Goal: Information Seeking & Learning: Learn about a topic

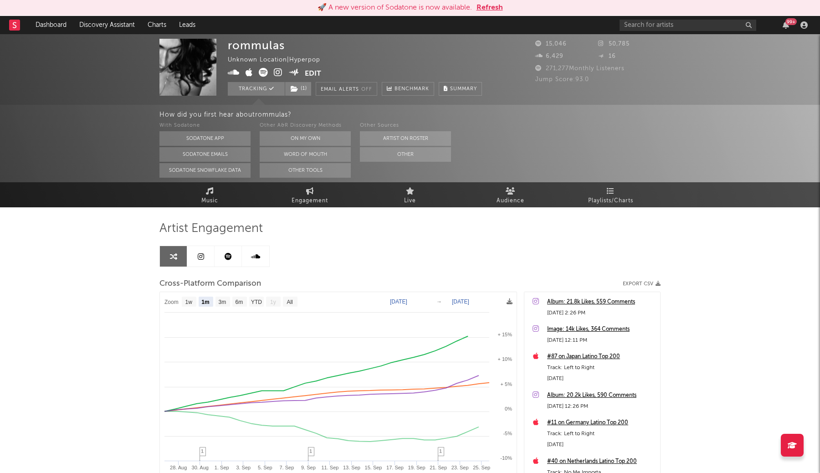
select select "1m"
click at [491, 5] on button "Refresh" at bounding box center [490, 7] width 26 height 11
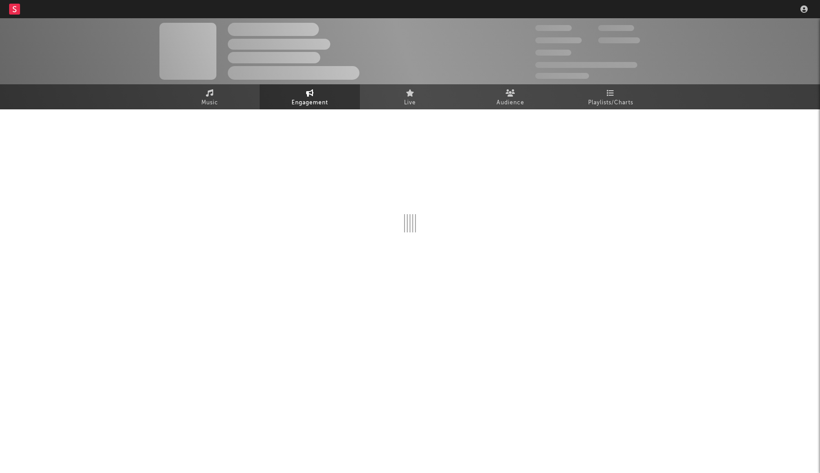
select select "1w"
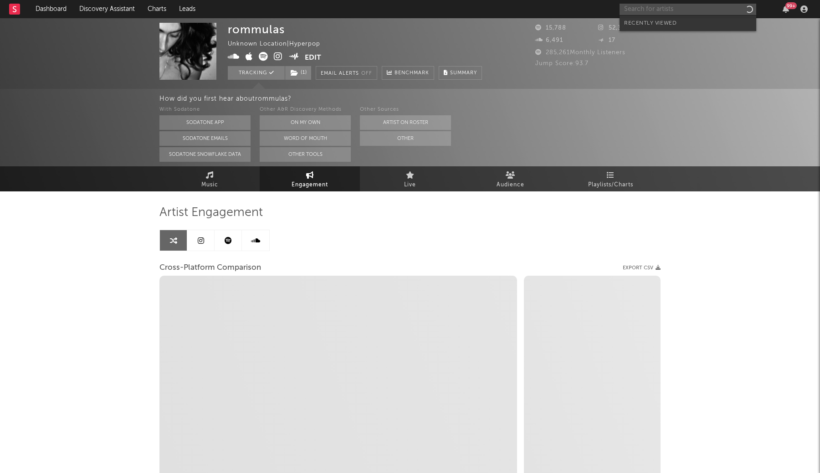
click at [670, 9] on input "text" at bounding box center [688, 9] width 137 height 11
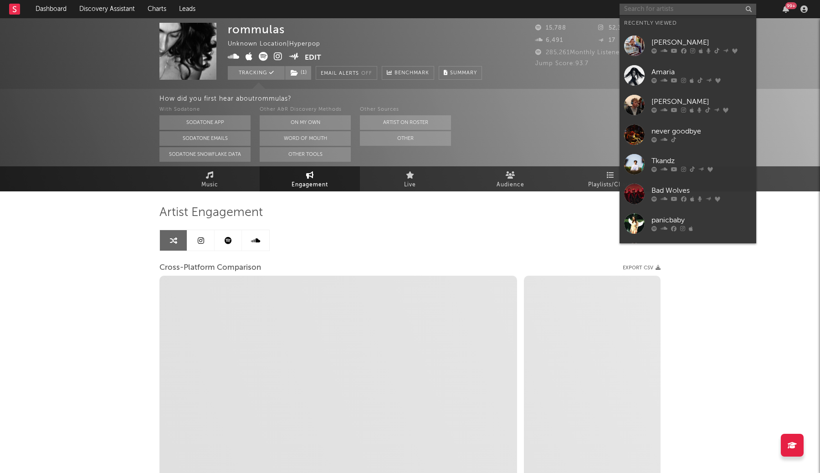
type input "c"
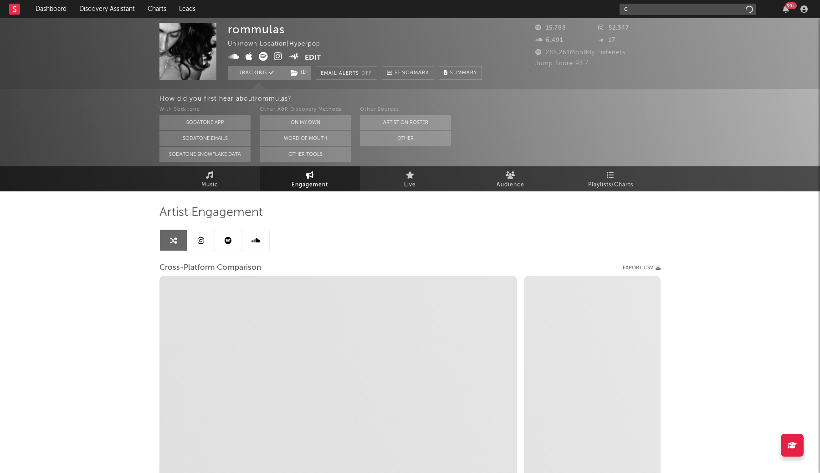
select select "1m"
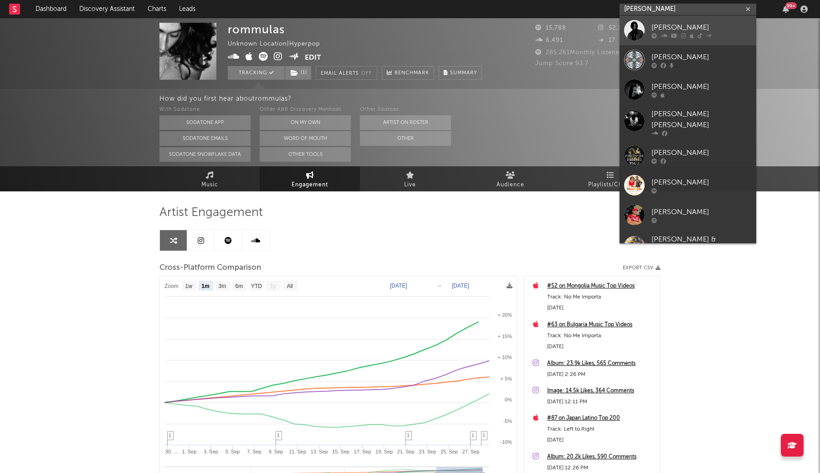
type input "[PERSON_NAME]"
click at [734, 31] on div "[PERSON_NAME]" at bounding box center [701, 27] width 100 height 11
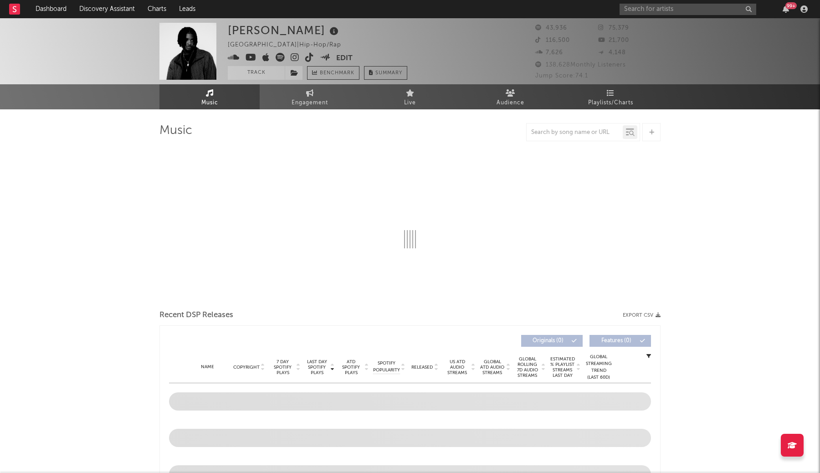
select select "6m"
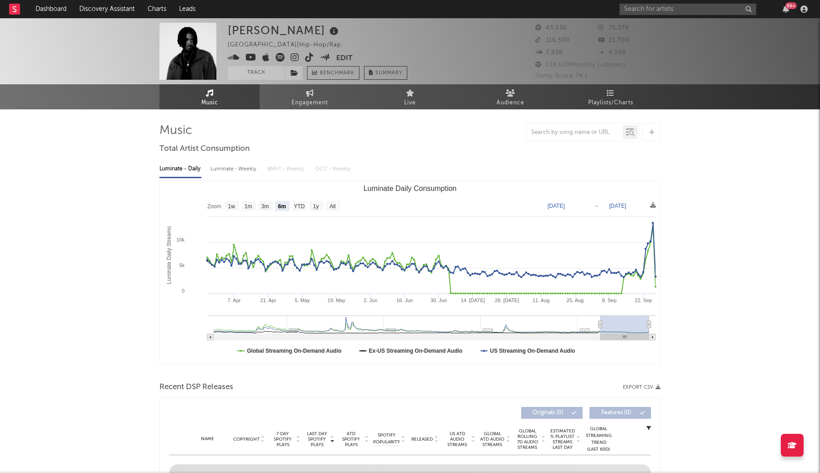
select select "6m"
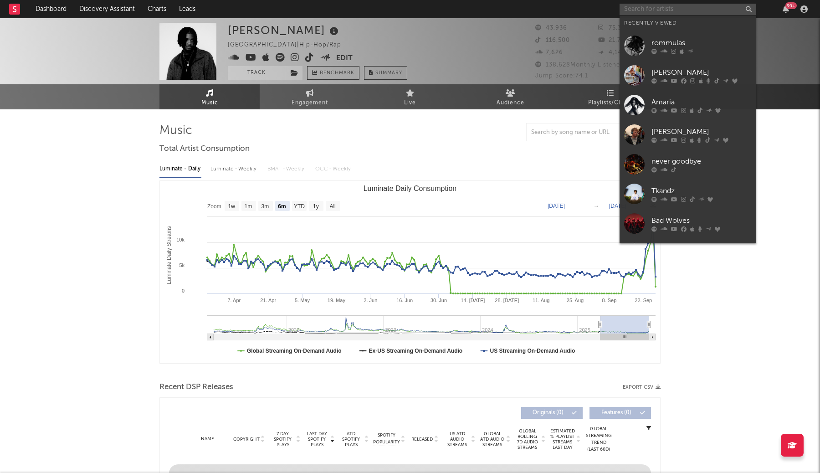
click at [710, 10] on input "text" at bounding box center [688, 9] width 137 height 11
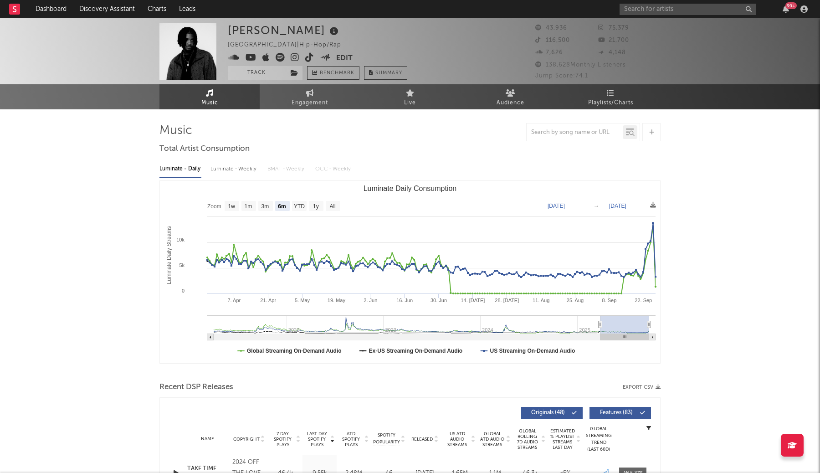
click at [233, 167] on div "Luminate - Weekly" at bounding box center [234, 168] width 48 height 15
select select "6m"
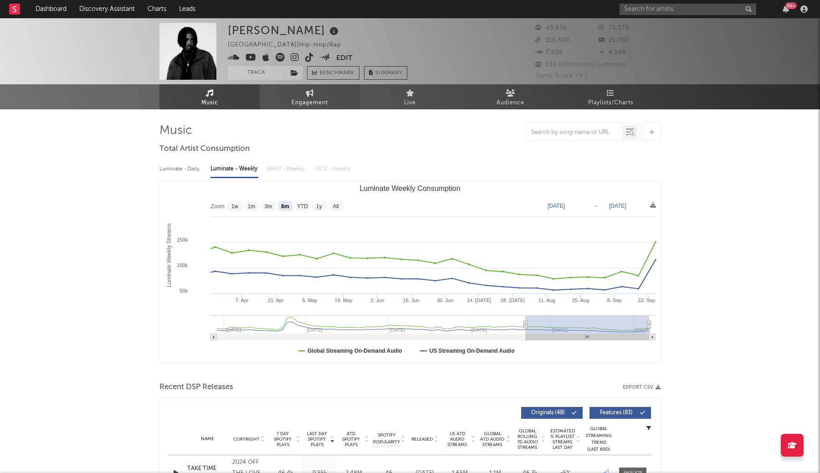
click at [319, 97] on link "Engagement" at bounding box center [310, 96] width 100 height 25
select select "1w"
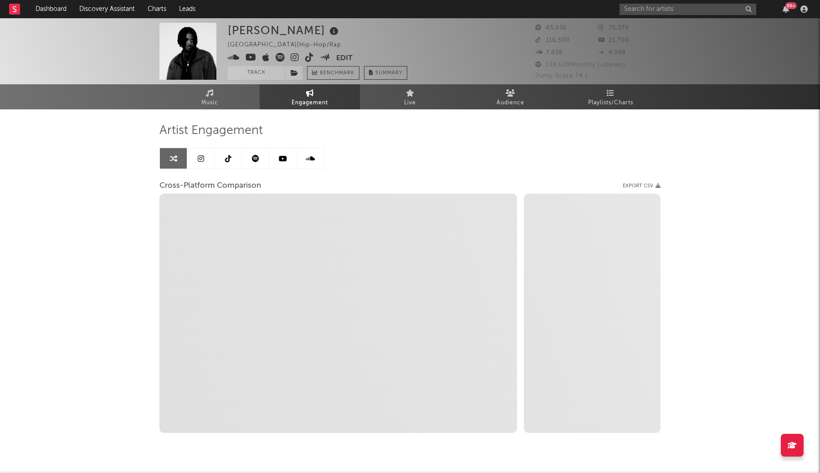
select select "1m"
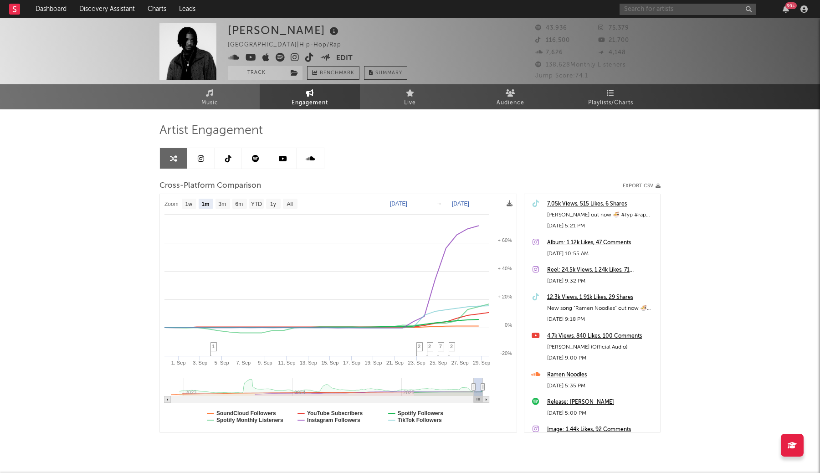
click at [636, 10] on input "text" at bounding box center [688, 9] width 137 height 11
type input "yonny"
click at [714, 13] on input "yonny" at bounding box center [688, 9] width 137 height 11
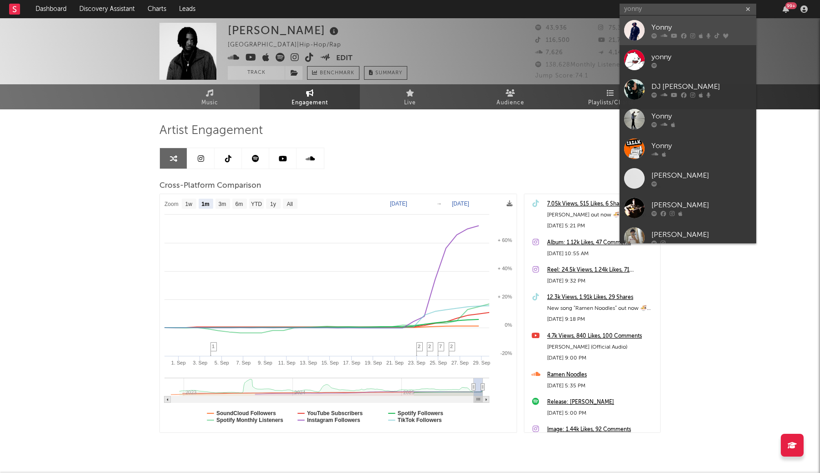
click at [713, 26] on div "Yonny" at bounding box center [701, 27] width 100 height 11
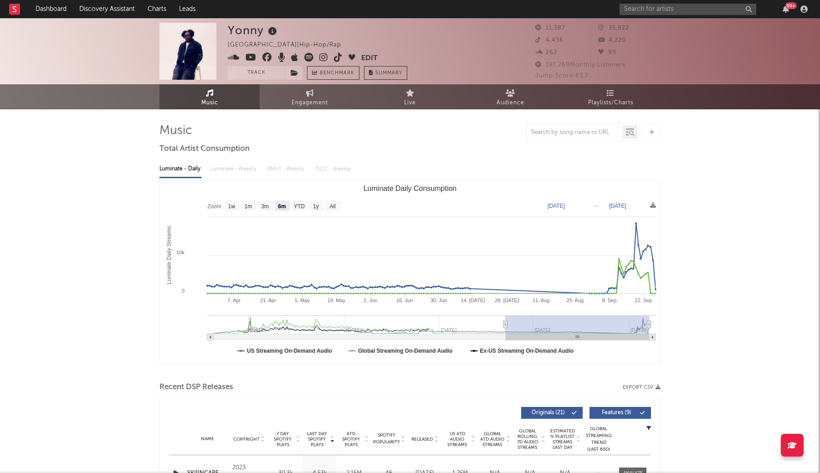
select select "6m"
click at [321, 106] on span "Engagement" at bounding box center [310, 102] width 36 height 11
select select "1w"
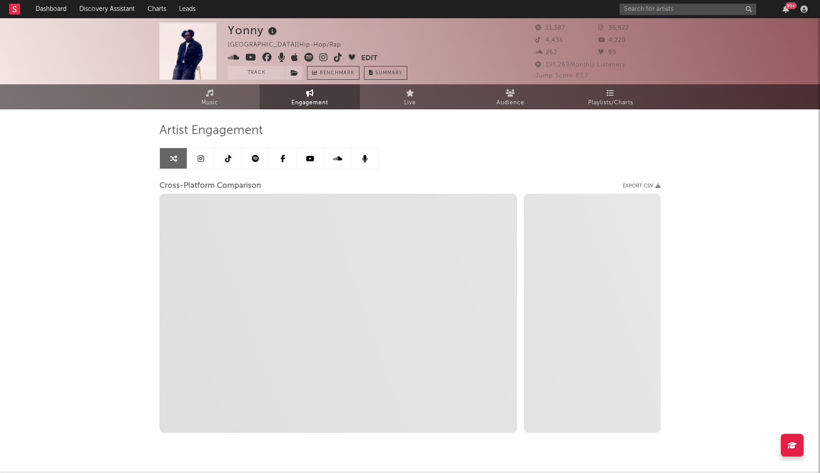
select select "1m"
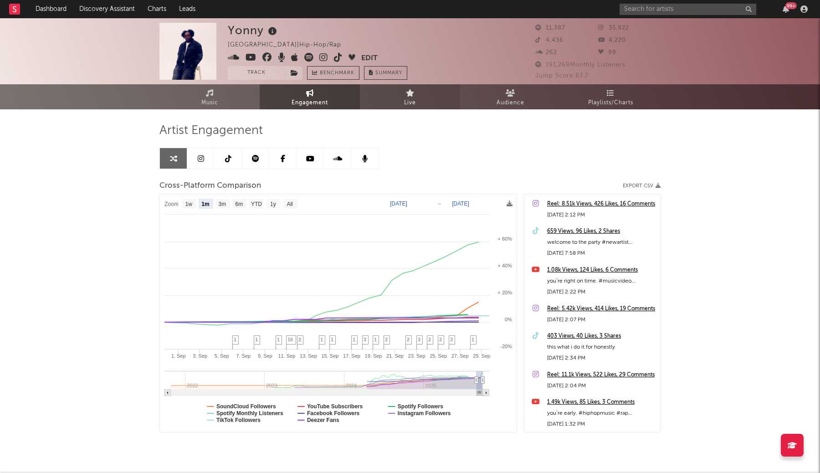
click at [406, 92] on icon at bounding box center [410, 92] width 9 height 7
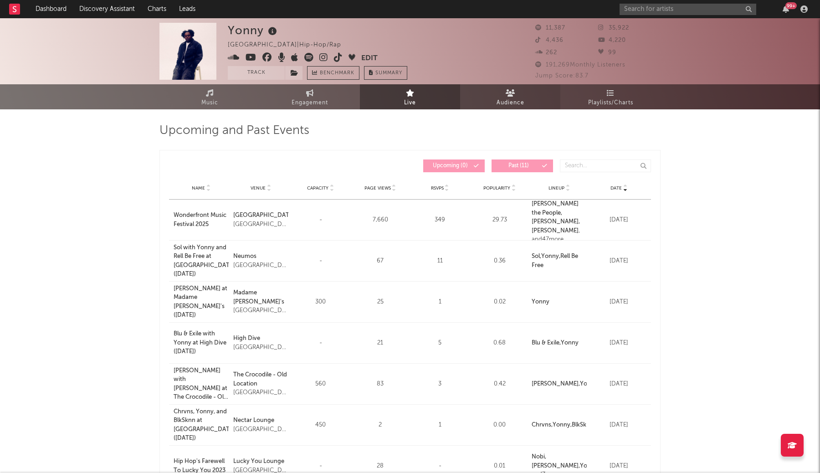
click at [519, 93] on link "Audience" at bounding box center [510, 96] width 100 height 25
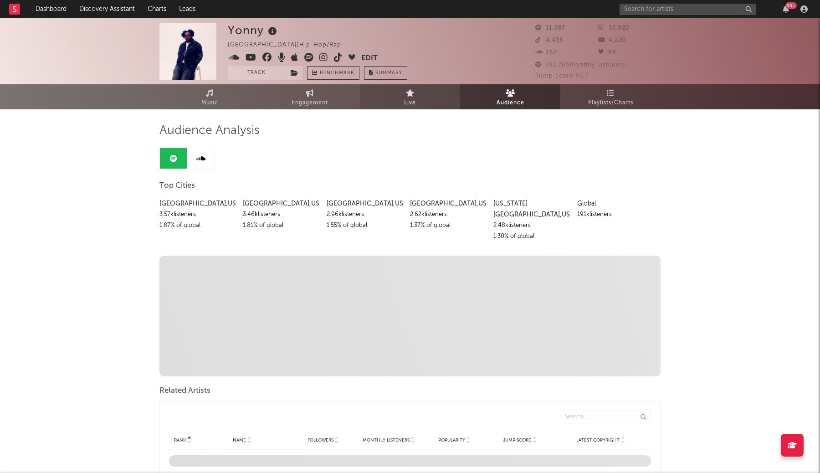
click at [421, 106] on link "Live" at bounding box center [410, 96] width 100 height 25
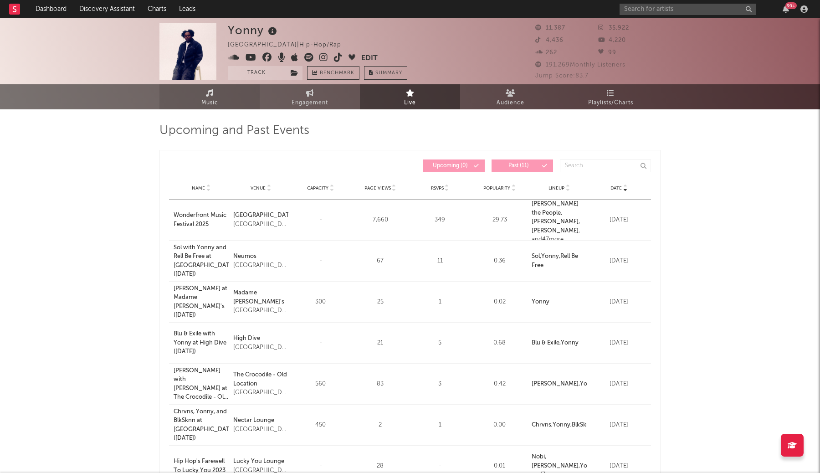
click at [235, 101] on link "Music" at bounding box center [209, 96] width 100 height 25
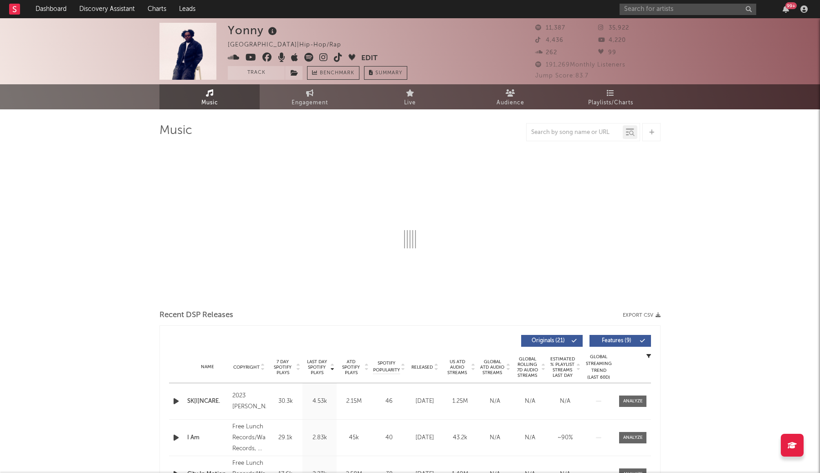
select select "6m"
